Goal: Complete application form

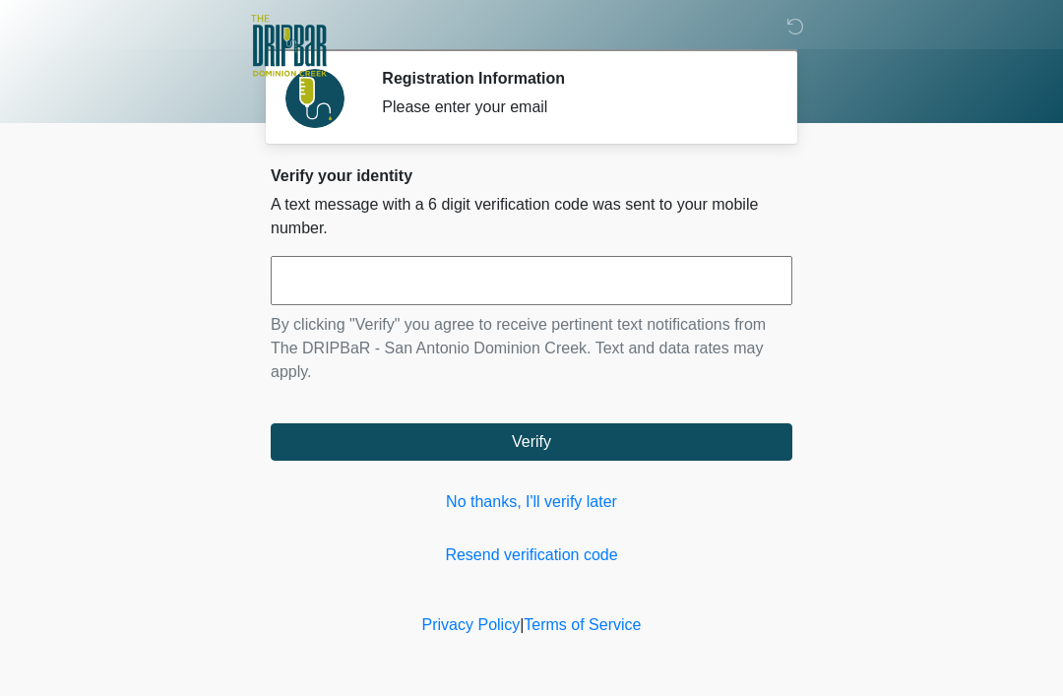
click at [540, 507] on link "No thanks, I'll verify later" at bounding box center [532, 502] width 522 height 24
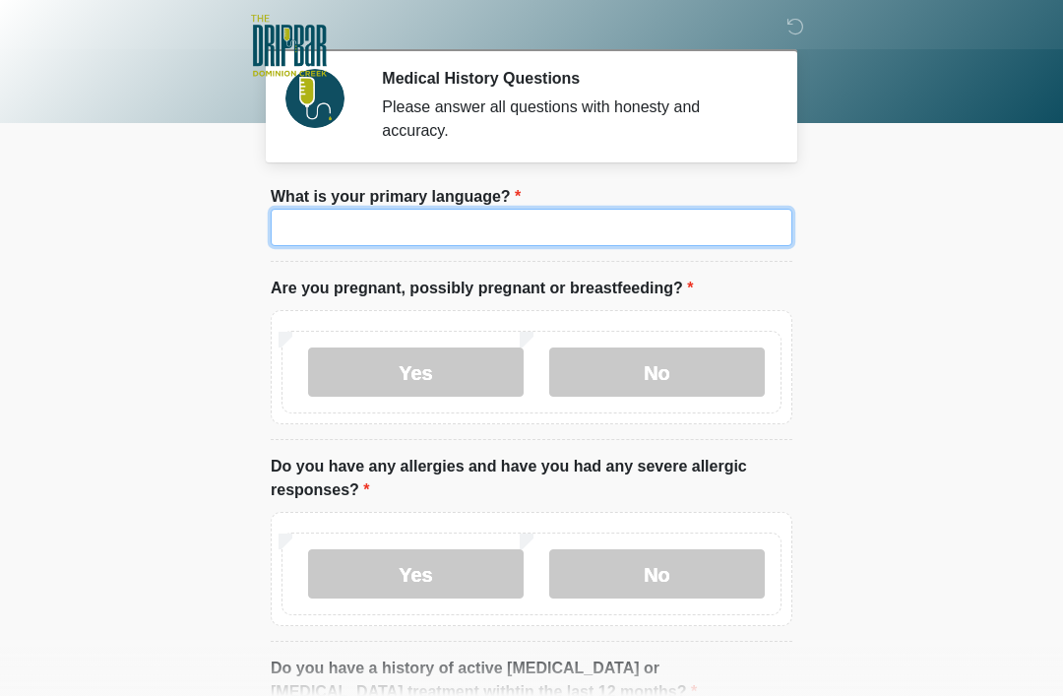
click at [312, 237] on input "What is your primary language?" at bounding box center [532, 227] width 522 height 37
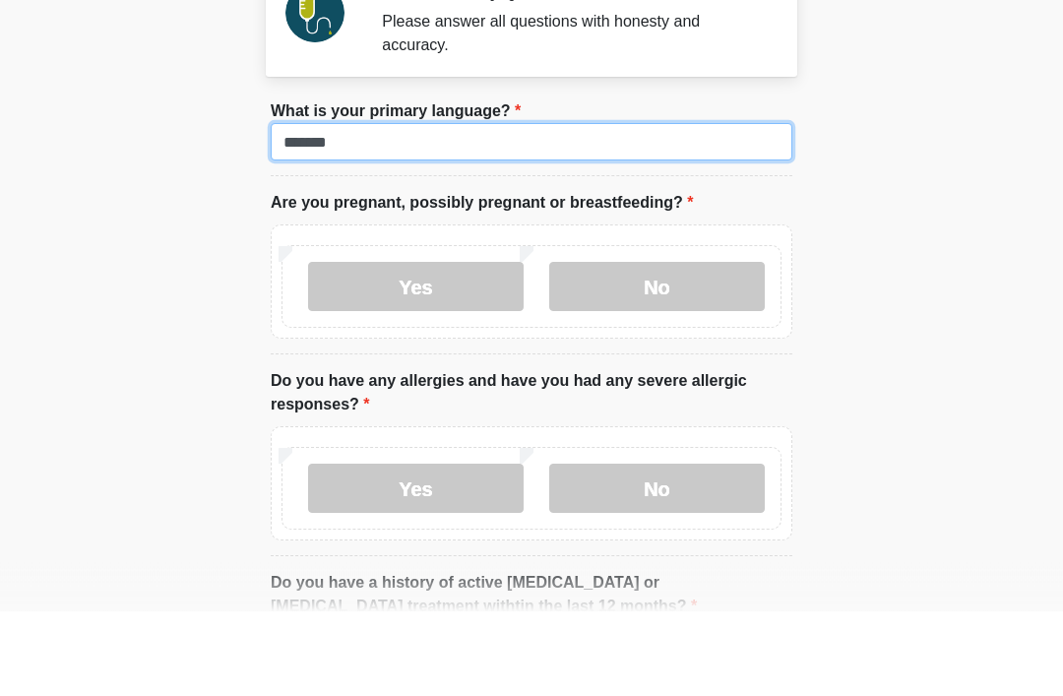
type input "*******"
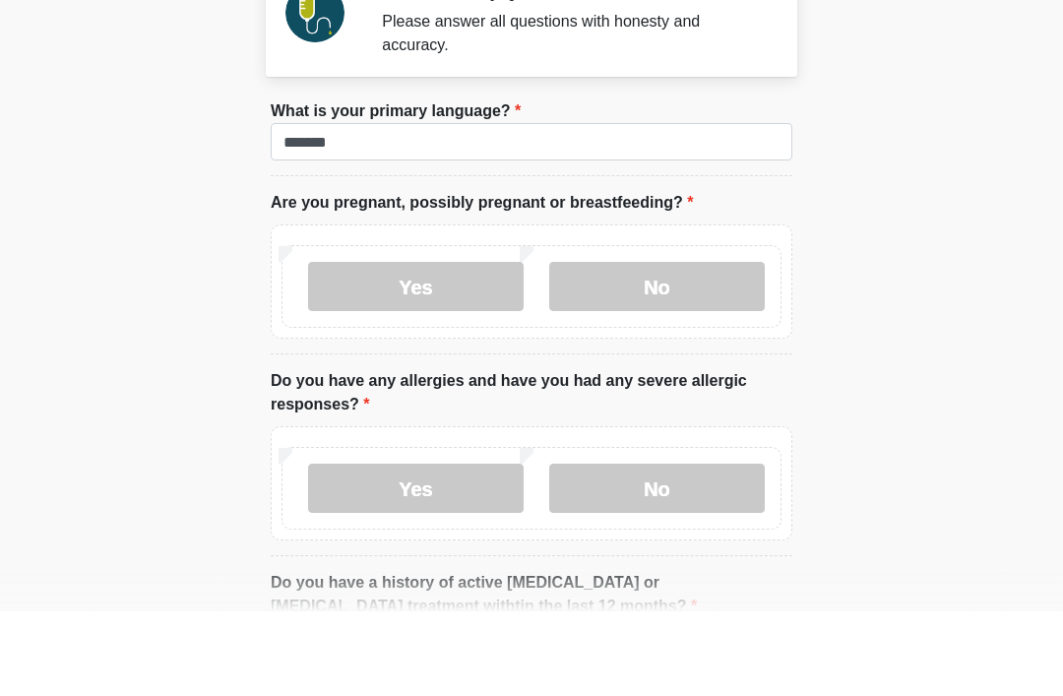
click at [699, 348] on label "No" at bounding box center [657, 372] width 216 height 49
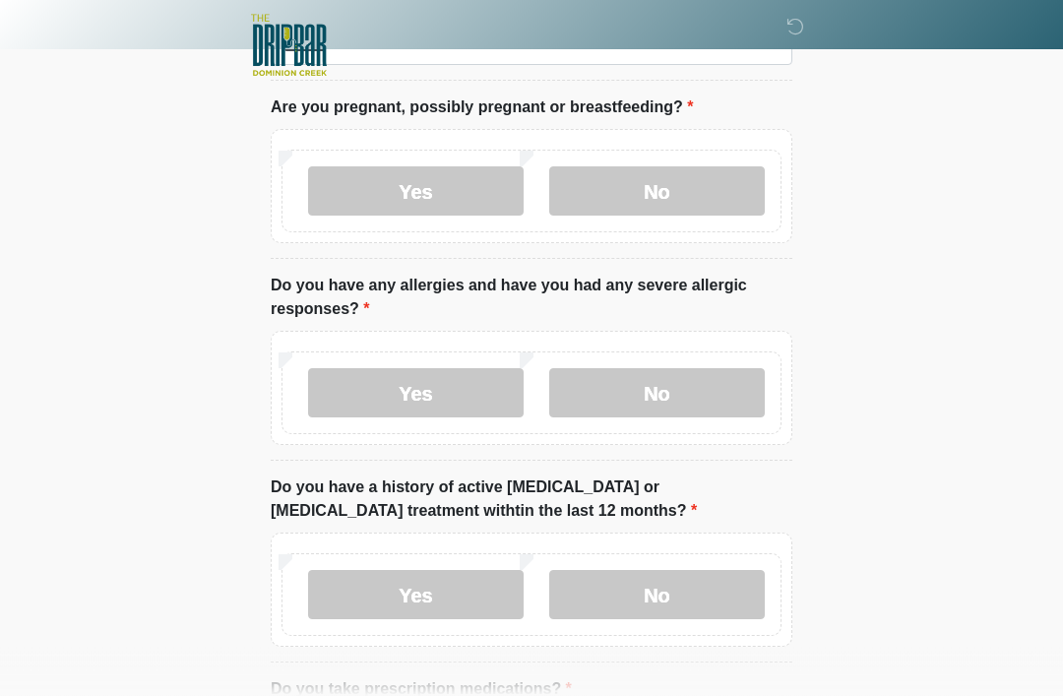
scroll to position [190, 0]
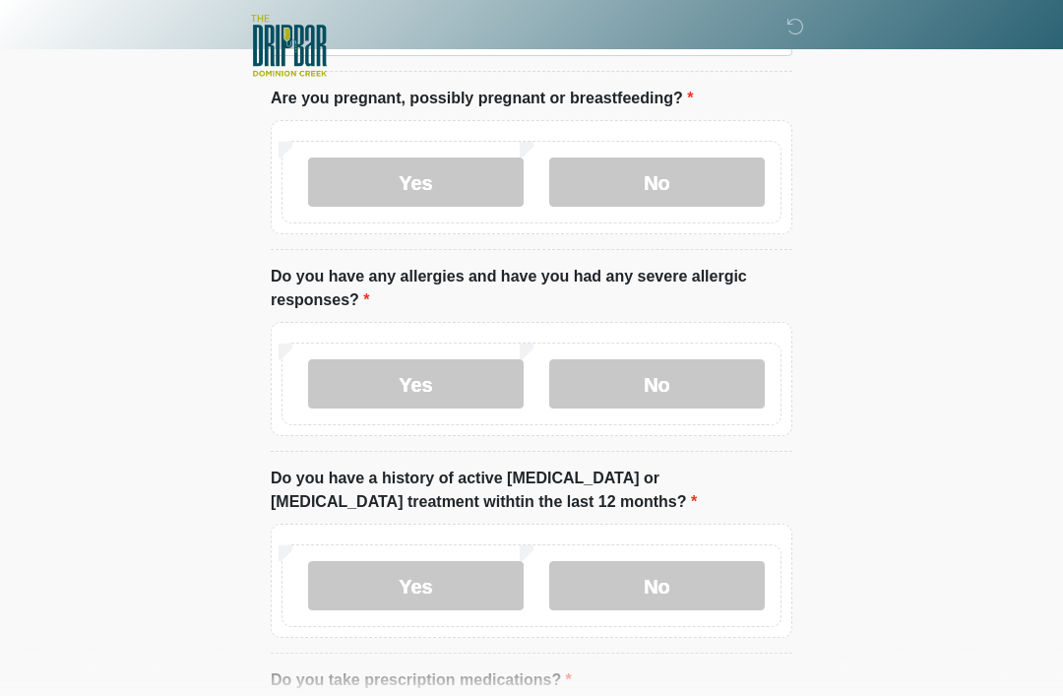
click at [733, 352] on div "Yes No" at bounding box center [532, 384] width 500 height 83
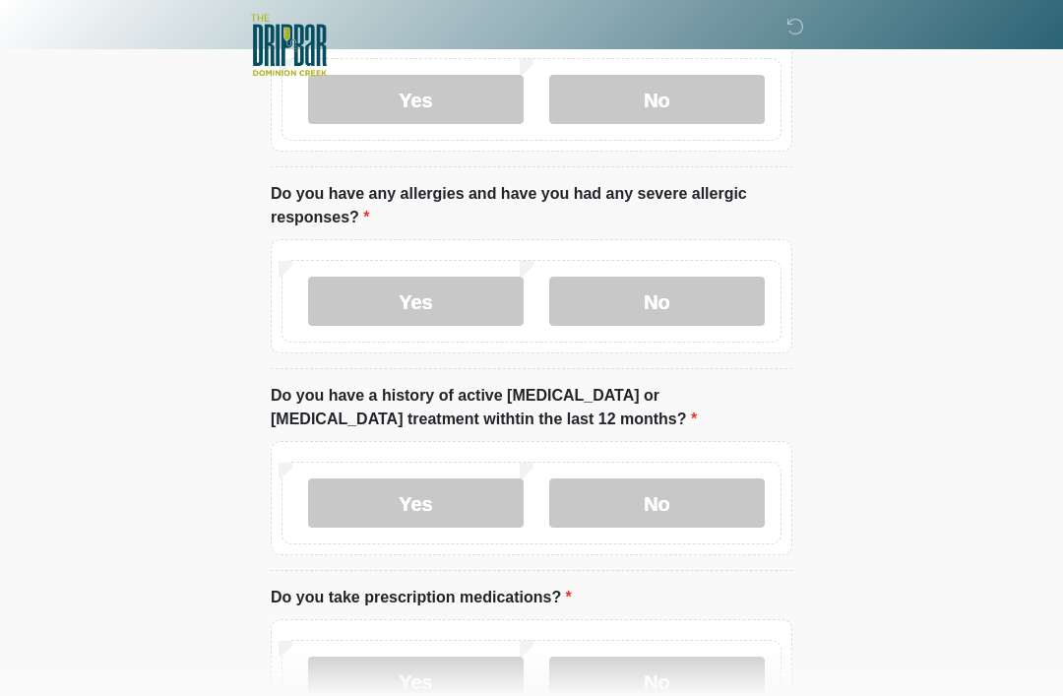
click at [721, 292] on label "No" at bounding box center [657, 302] width 216 height 49
click at [690, 518] on label "No" at bounding box center [657, 502] width 216 height 49
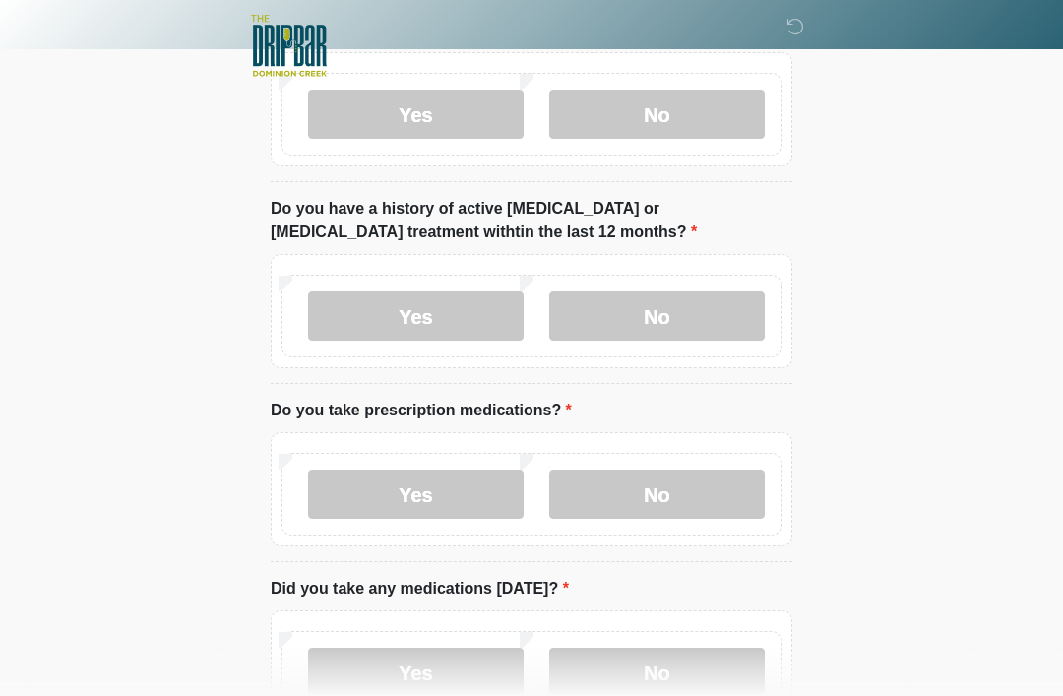
click at [709, 495] on label "No" at bounding box center [657, 494] width 216 height 49
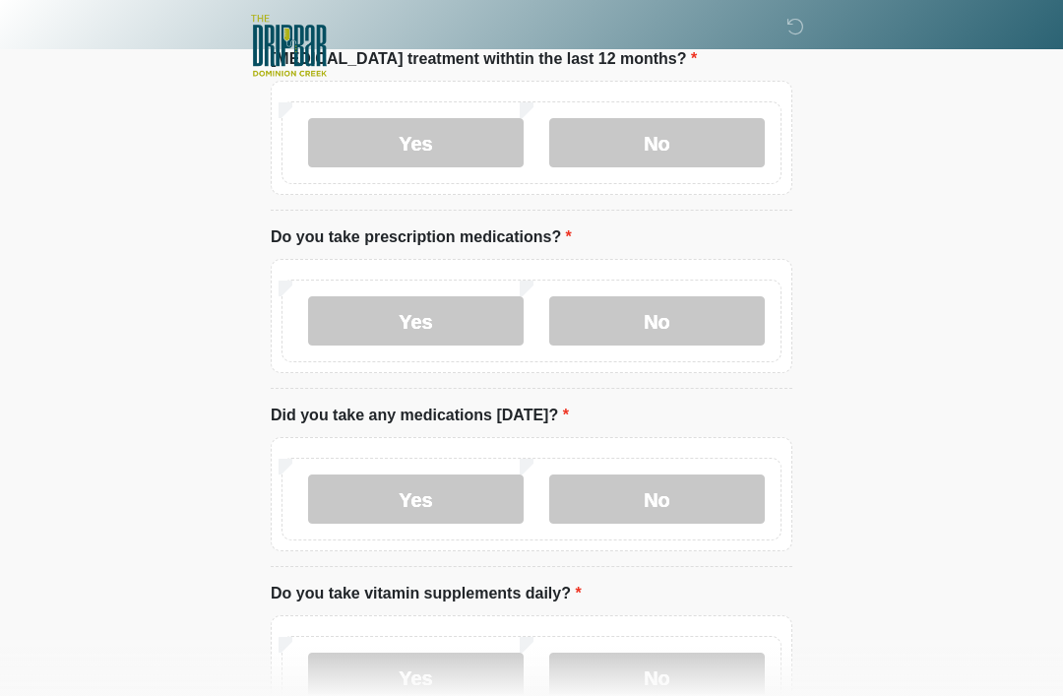
click at [717, 493] on label "No" at bounding box center [657, 499] width 216 height 49
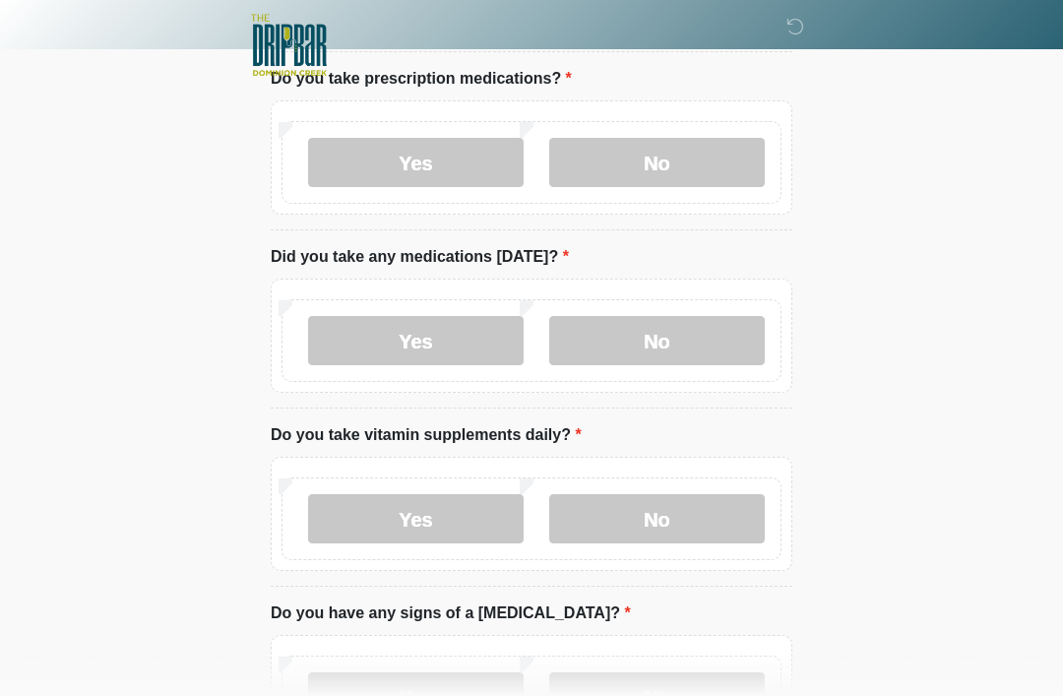
scroll to position [805, 0]
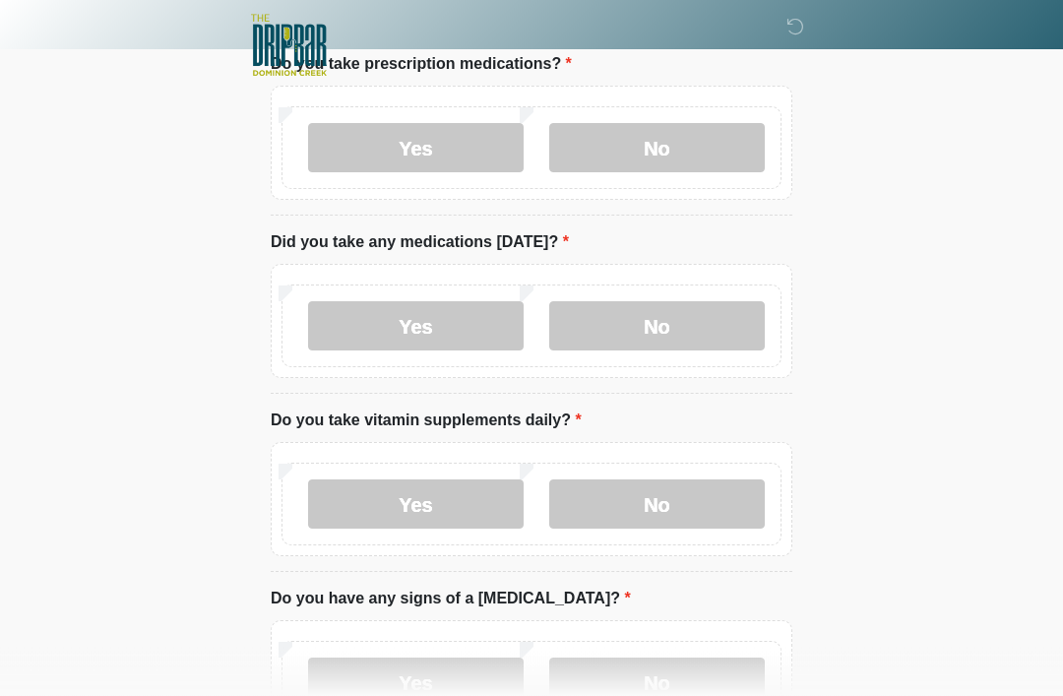
click at [728, 487] on label "No" at bounding box center [657, 504] width 216 height 49
click at [413, 505] on label "Yes" at bounding box center [416, 503] width 216 height 49
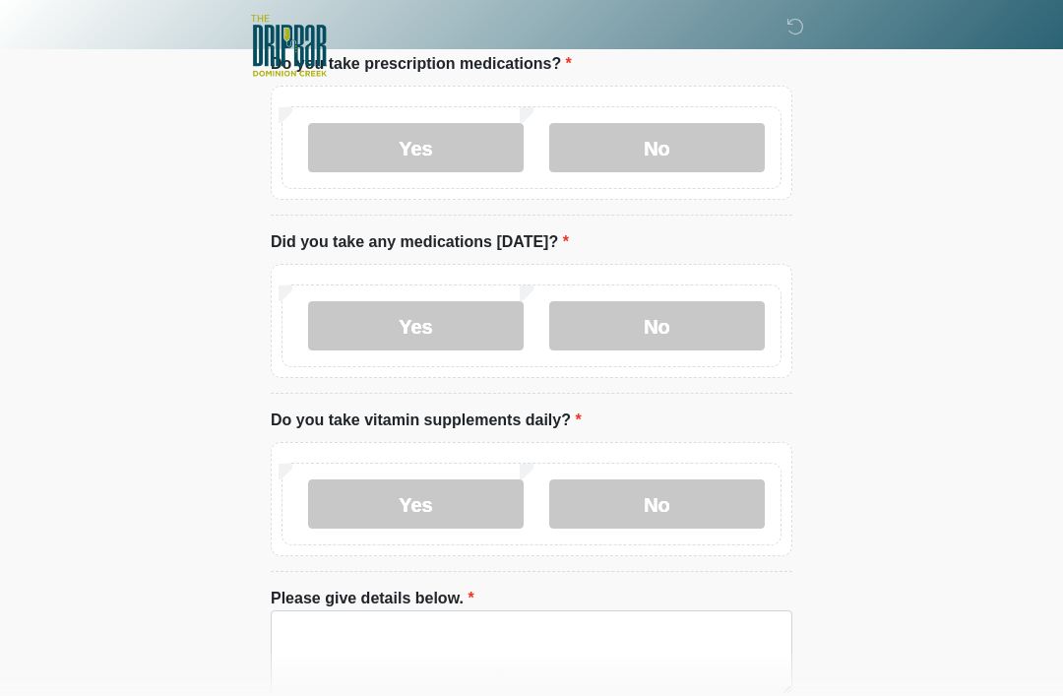
click at [705, 505] on label "No" at bounding box center [657, 503] width 216 height 49
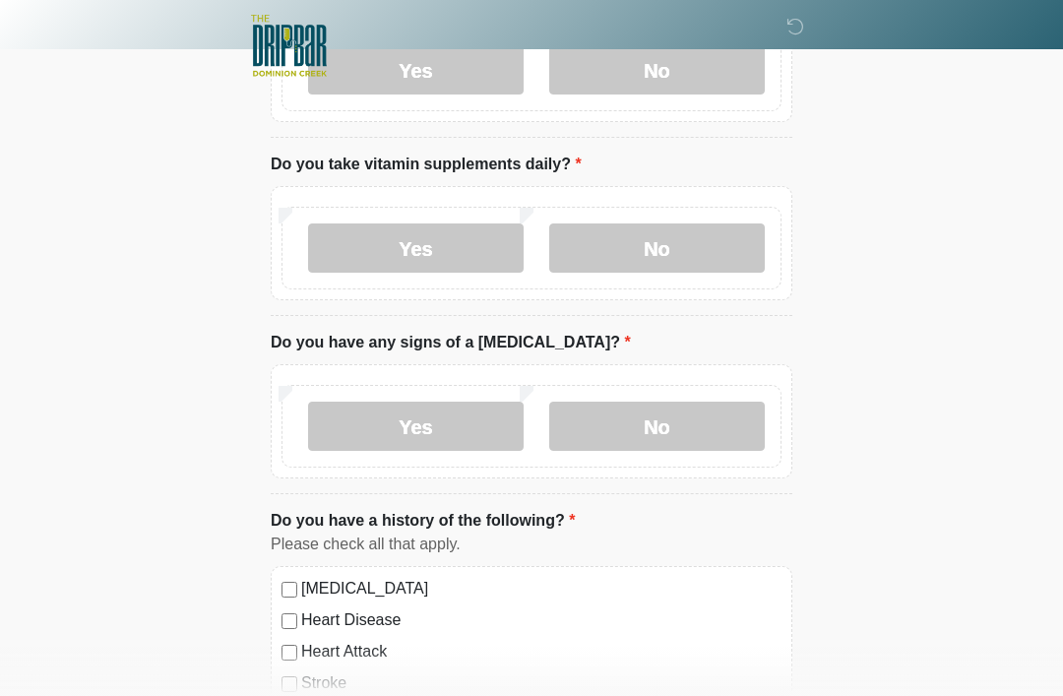
click at [723, 424] on label "No" at bounding box center [657, 426] width 216 height 49
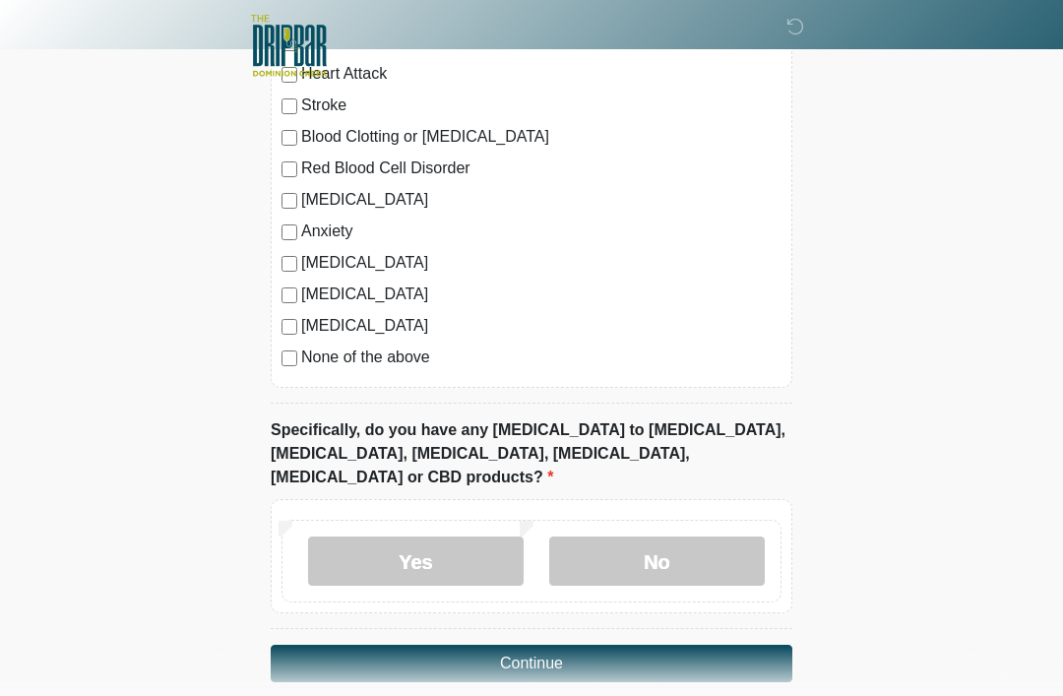
scroll to position [1641, 0]
click at [706, 536] on label "No" at bounding box center [657, 560] width 216 height 49
click at [713, 646] on button "Continue" at bounding box center [532, 662] width 522 height 37
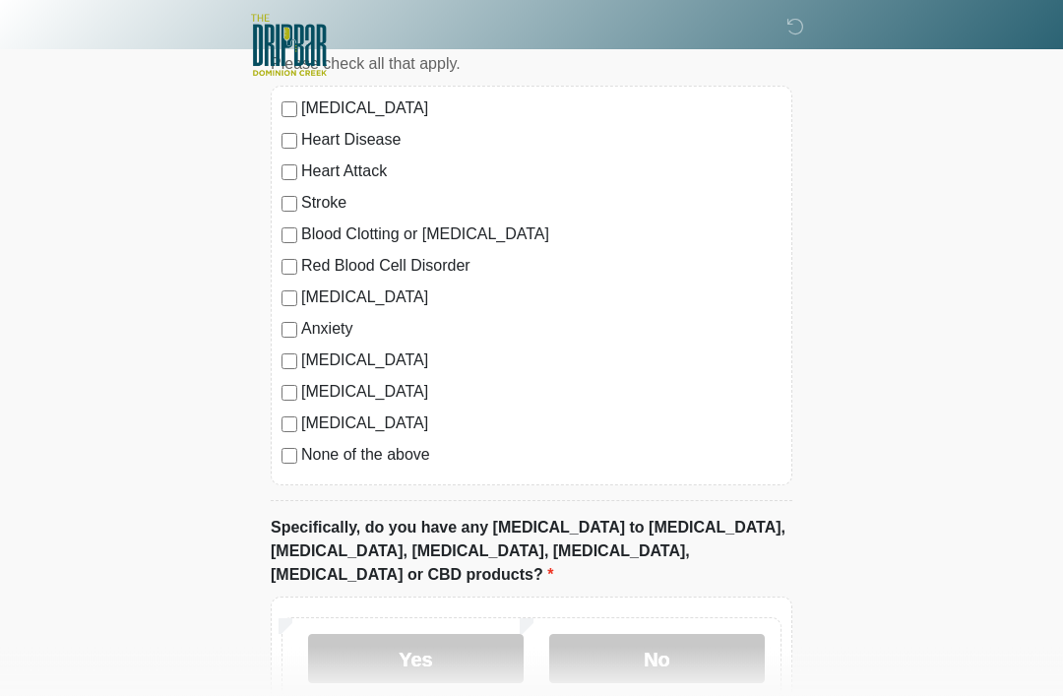
scroll to position [1641, 0]
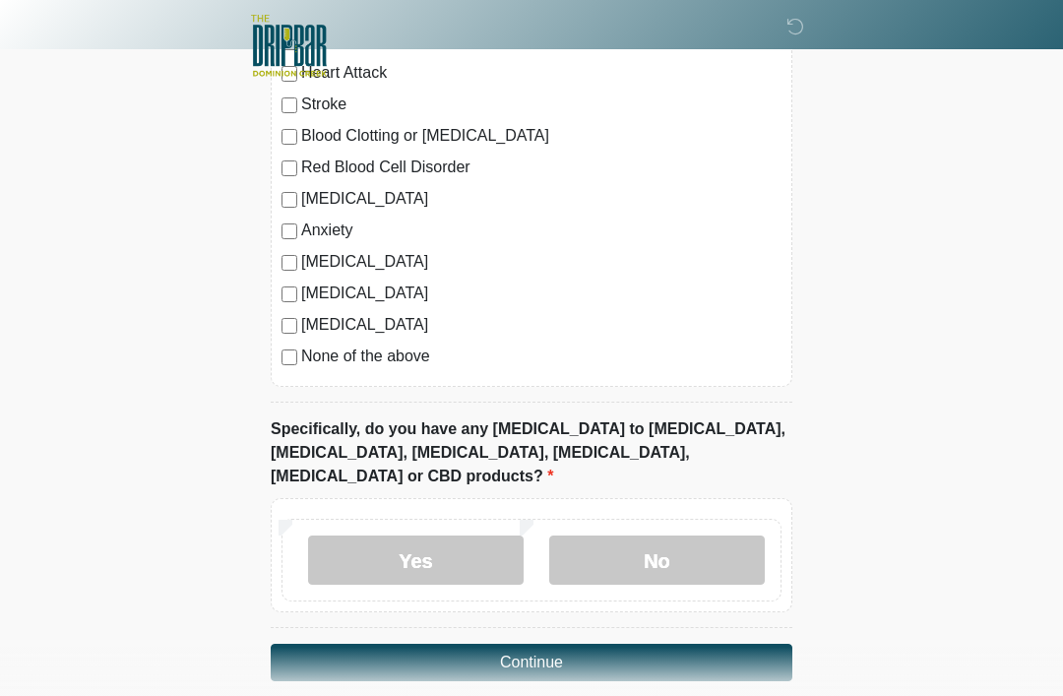
click at [713, 644] on button "Continue" at bounding box center [532, 662] width 522 height 37
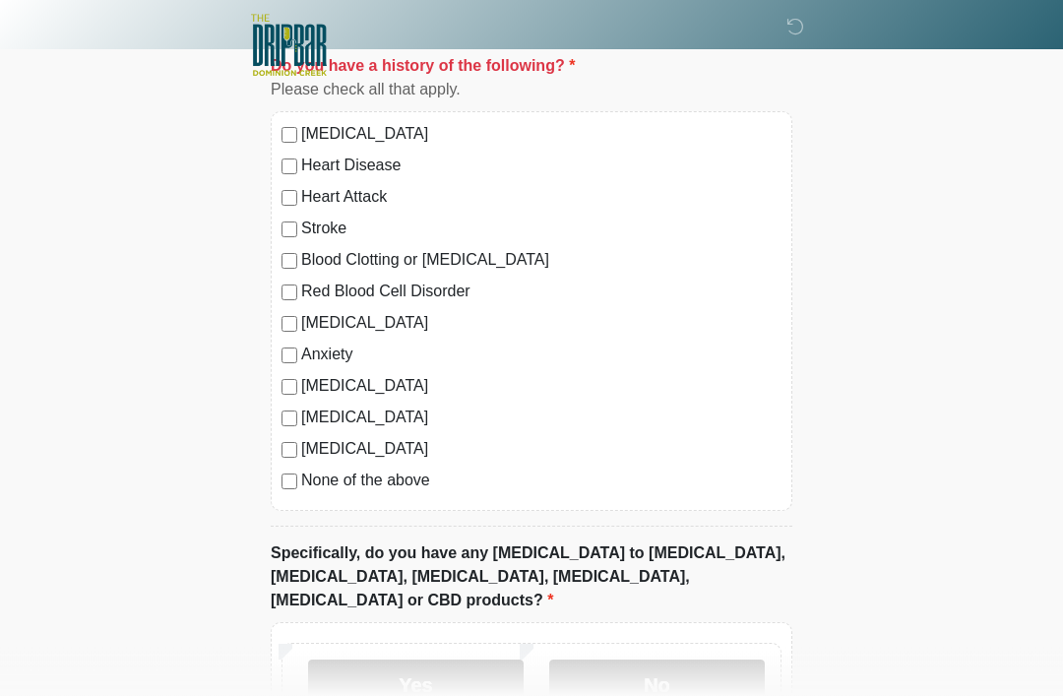
scroll to position [1537, 0]
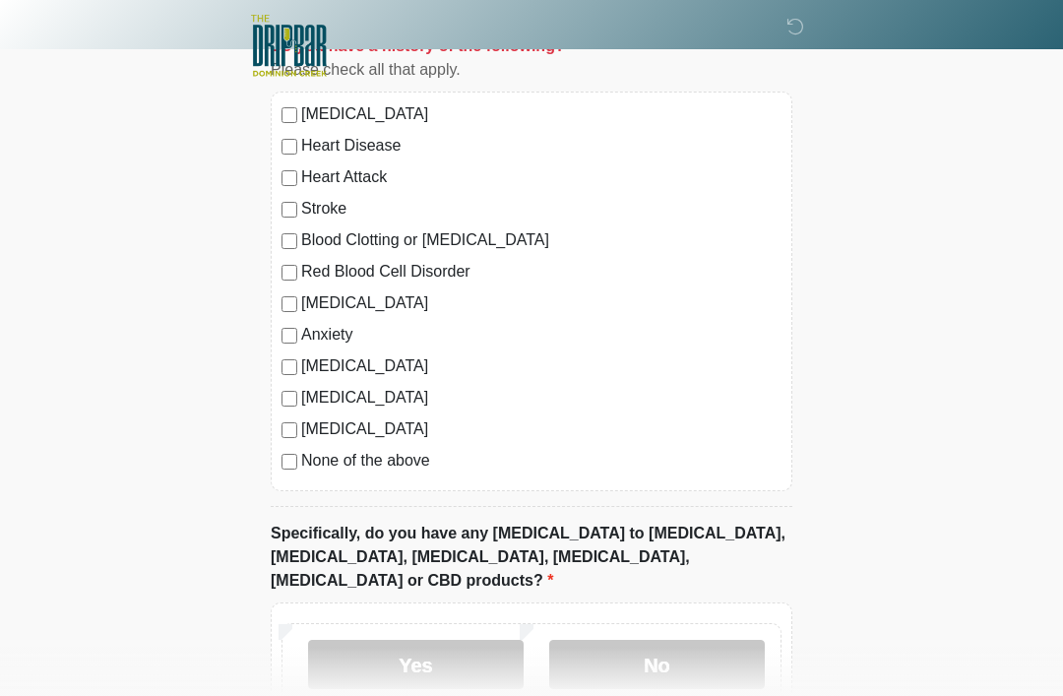
click at [685, 640] on label "No" at bounding box center [657, 664] width 216 height 49
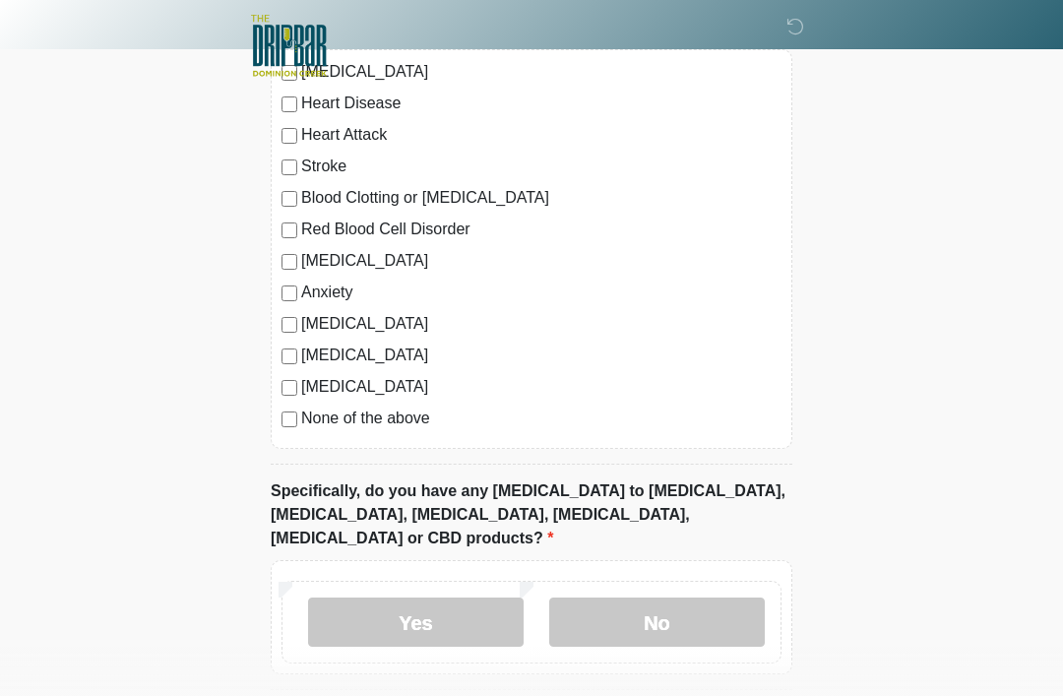
scroll to position [1641, 0]
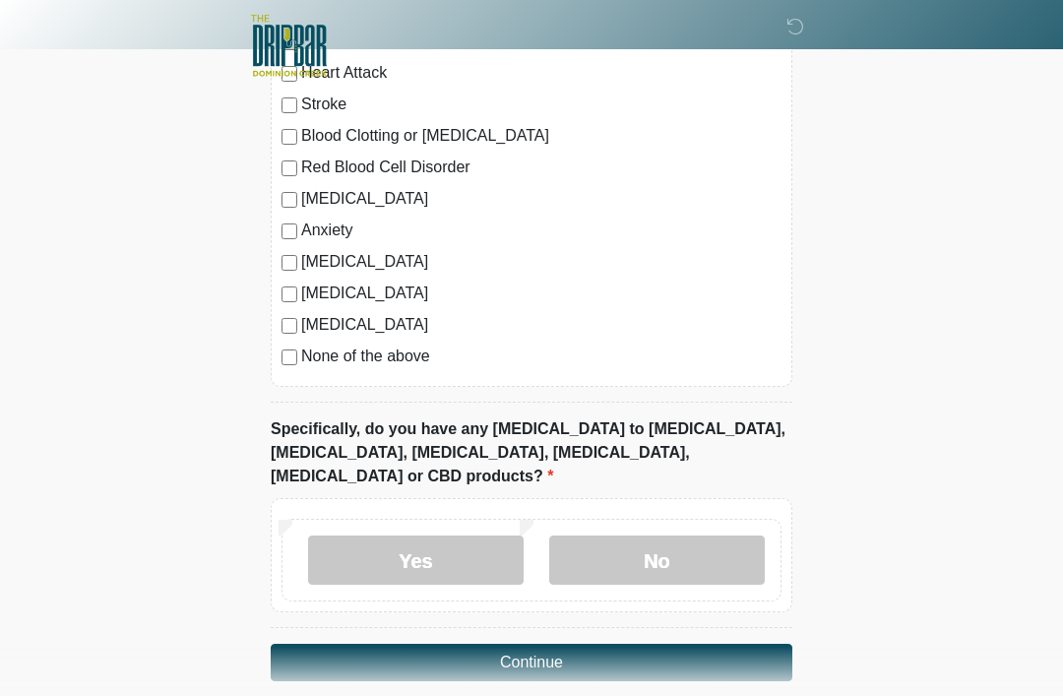
click at [704, 644] on button "Continue" at bounding box center [532, 662] width 522 height 37
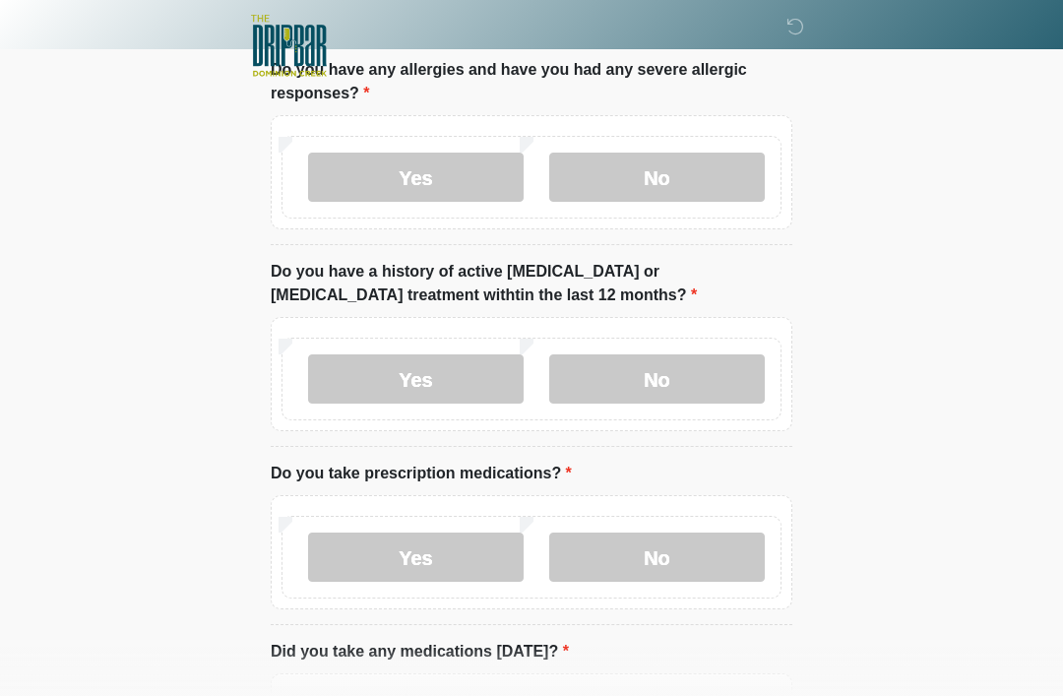
scroll to position [0, 0]
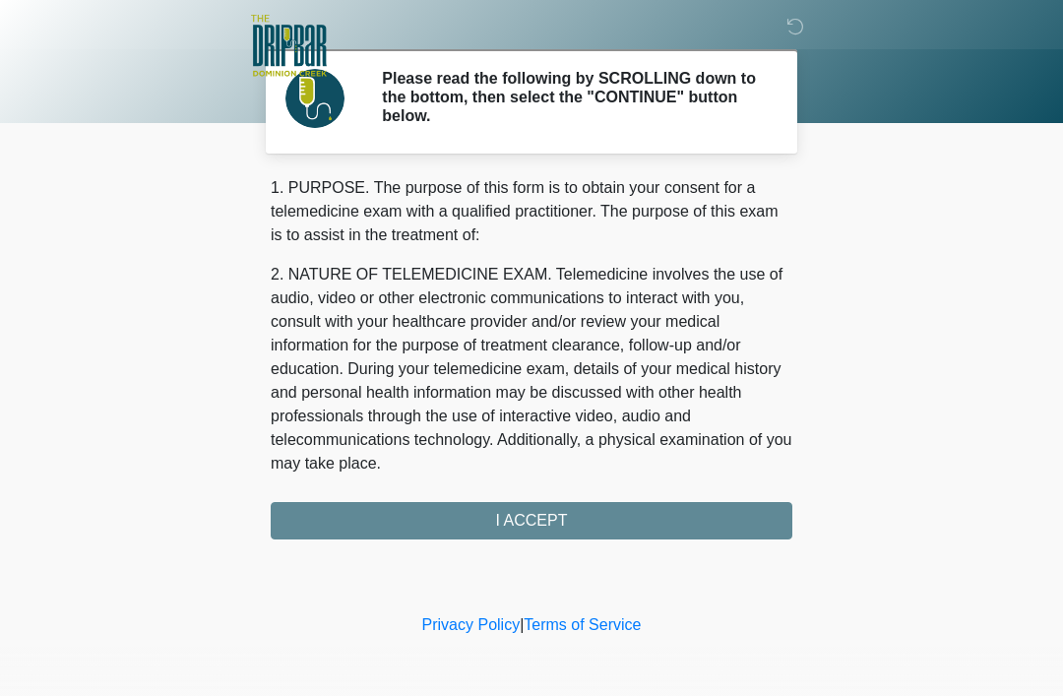
click at [702, 528] on div "1. PURPOSE. The purpose of this form is to obtain your consent for a telemedici…" at bounding box center [532, 357] width 522 height 363
click at [687, 527] on div "1. PURPOSE. The purpose of this form is to obtain your consent for a telemedici…" at bounding box center [532, 357] width 522 height 363
click at [670, 512] on div "1. PURPOSE. The purpose of this form is to obtain your consent for a telemedici…" at bounding box center [532, 357] width 522 height 363
click at [408, 508] on div "1. PURPOSE. The purpose of this form is to obtain your consent for a telemedici…" at bounding box center [532, 357] width 522 height 363
click at [445, 524] on div "1. PURPOSE. The purpose of this form is to obtain your consent for a telemedici…" at bounding box center [532, 357] width 522 height 363
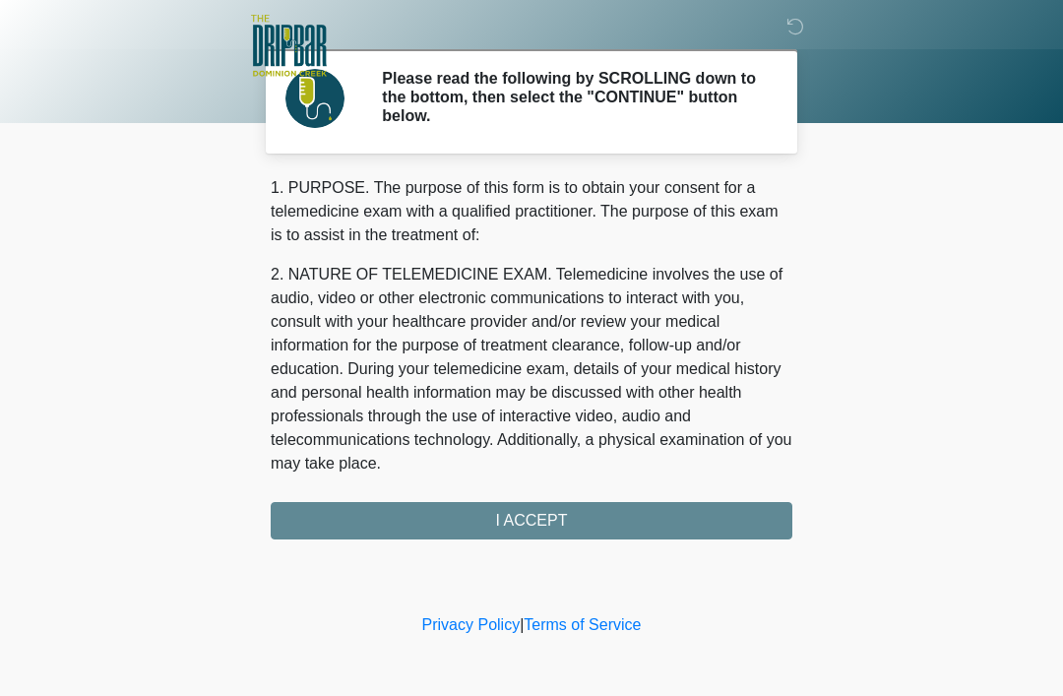
click at [448, 517] on div "1. PURPOSE. The purpose of this form is to obtain your consent for a telemedici…" at bounding box center [532, 357] width 522 height 363
click at [445, 523] on div "1. PURPOSE. The purpose of this form is to obtain your consent for a telemedici…" at bounding box center [532, 357] width 522 height 363
click at [587, 531] on div "1. PURPOSE. The purpose of this form is to obtain your consent for a telemedici…" at bounding box center [532, 357] width 522 height 363
click at [586, 531] on div "1. PURPOSE. The purpose of this form is to obtain your consent for a telemedici…" at bounding box center [532, 357] width 522 height 363
click at [568, 518] on div "1. PURPOSE. The purpose of this form is to obtain your consent for a telemedici…" at bounding box center [532, 357] width 522 height 363
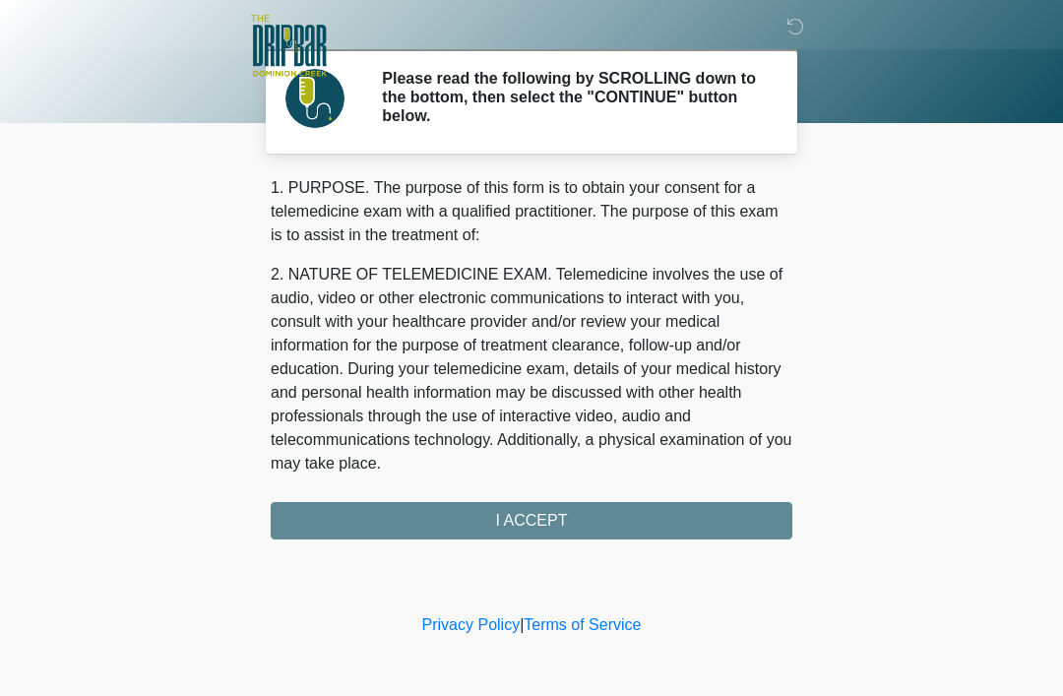
click at [585, 515] on div "1. PURPOSE. The purpose of this form is to obtain your consent for a telemedici…" at bounding box center [532, 357] width 522 height 363
click at [584, 514] on div "1. PURPOSE. The purpose of this form is to obtain your consent for a telemedici…" at bounding box center [532, 357] width 522 height 363
click at [590, 490] on div "1. PURPOSE. The purpose of this form is to obtain your consent for a telemedici…" at bounding box center [532, 357] width 522 height 363
click at [589, 489] on div "1. PURPOSE. The purpose of this form is to obtain your consent for a telemedici…" at bounding box center [532, 357] width 522 height 363
click at [605, 504] on div "1. PURPOSE. The purpose of this form is to obtain your consent for a telemedici…" at bounding box center [532, 357] width 522 height 363
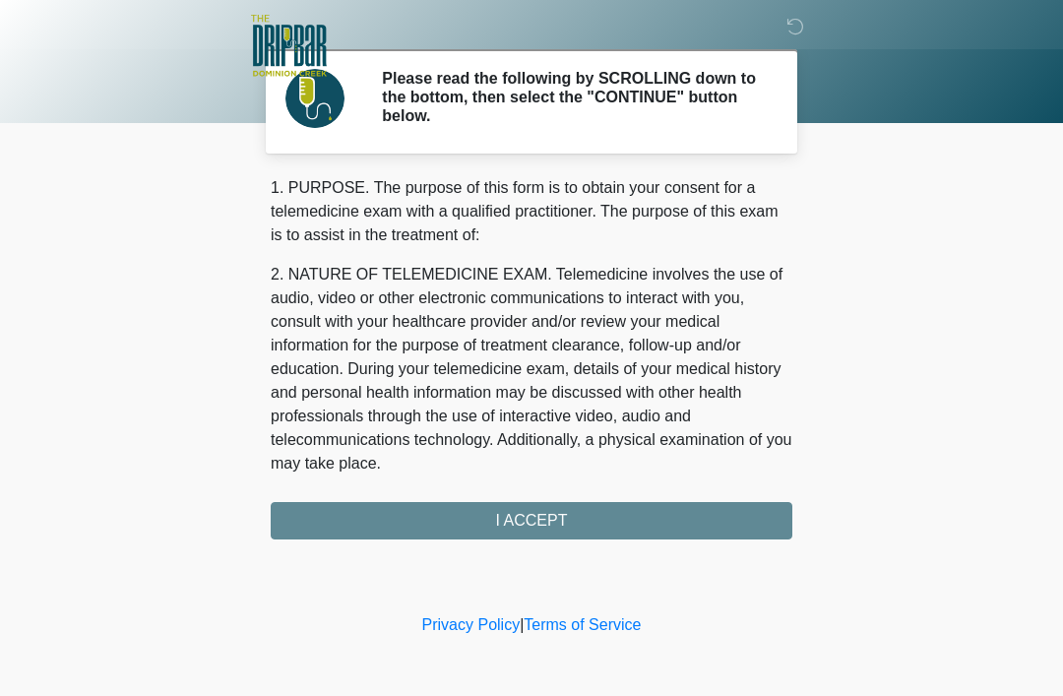
click at [605, 504] on div "1. PURPOSE. The purpose of this form is to obtain your consent for a telemedici…" at bounding box center [532, 357] width 522 height 363
click at [533, 538] on div "1. PURPOSE. The purpose of this form is to obtain your consent for a telemedici…" at bounding box center [532, 357] width 522 height 363
click at [470, 550] on div "‎ ‎ ‎ ‎ Please read the following by SCROLLING down to the bottom, then select …" at bounding box center [531, 305] width 591 height 570
click at [558, 526] on div "1. PURPOSE. The purpose of this form is to obtain your consent for a telemedici…" at bounding box center [532, 357] width 522 height 363
click at [546, 514] on div "1. PURPOSE. The purpose of this form is to obtain your consent for a telemedici…" at bounding box center [532, 357] width 522 height 363
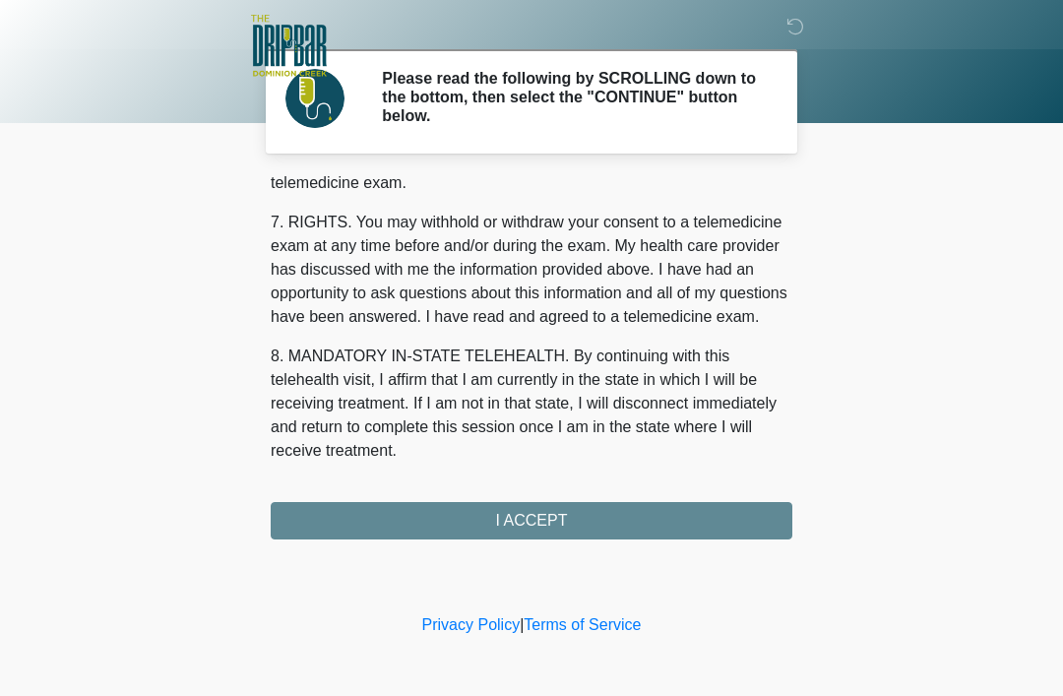
click at [588, 531] on div "1. PURPOSE. The purpose of this form is to obtain your consent for a telemedici…" at bounding box center [532, 357] width 522 height 363
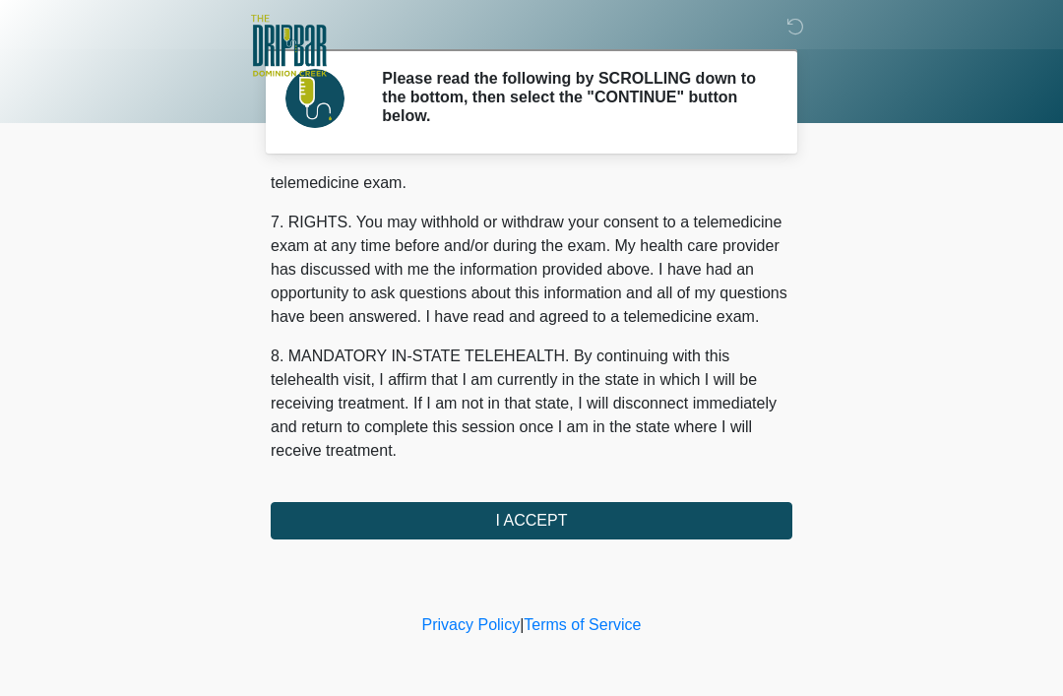
click at [584, 519] on button "I ACCEPT" at bounding box center [532, 520] width 522 height 37
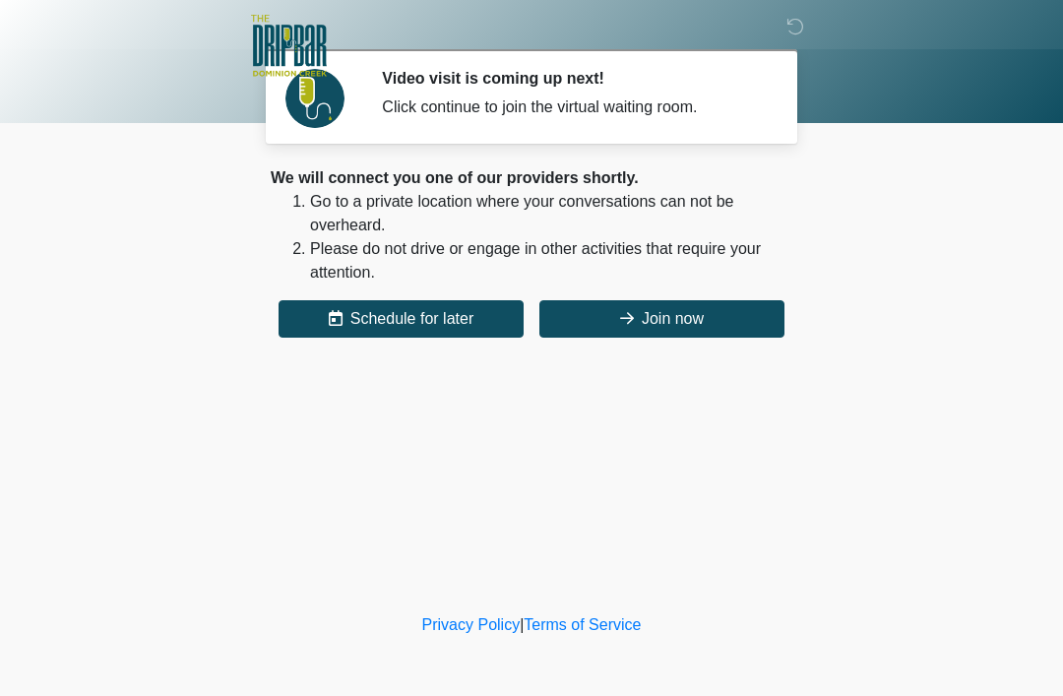
click at [697, 323] on button "Join now" at bounding box center [662, 318] width 245 height 37
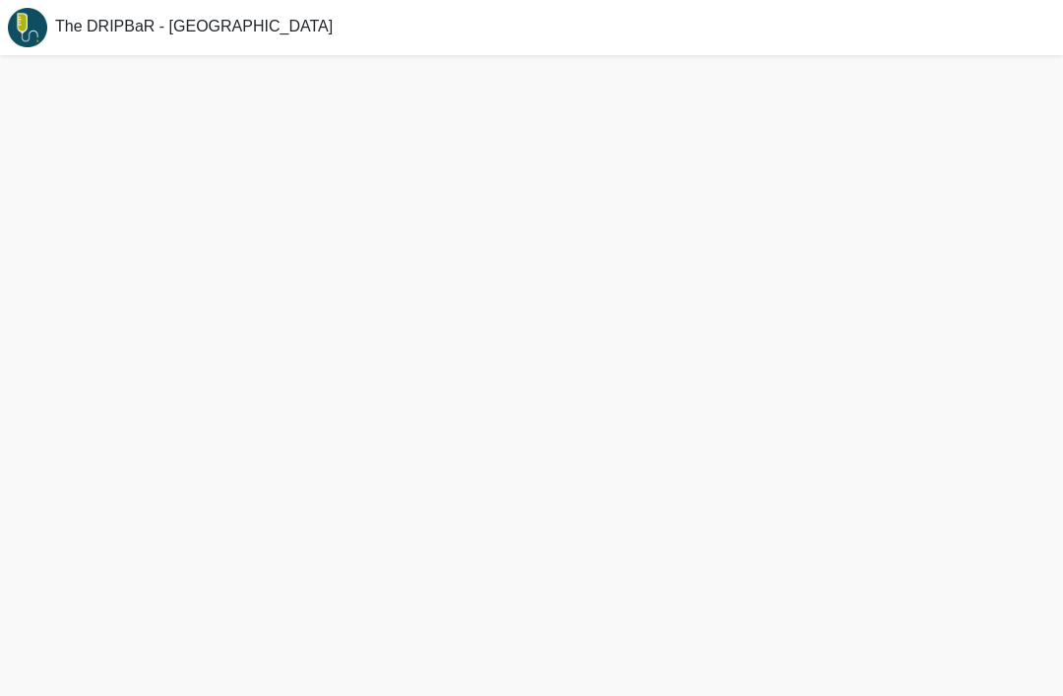
scroll to position [6, 0]
